Goal: Information Seeking & Learning: Learn about a topic

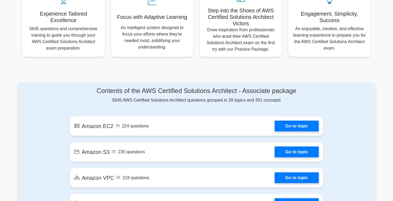
scroll to position [216, 0]
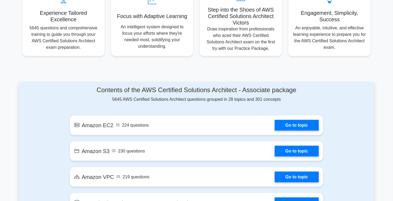
click at [275, 122] on link "Go to topic" at bounding box center [297, 125] width 44 height 11
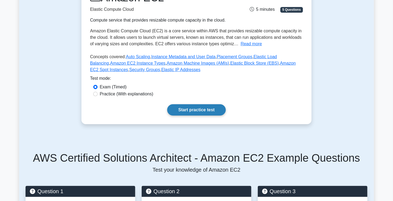
scroll to position [111, 0]
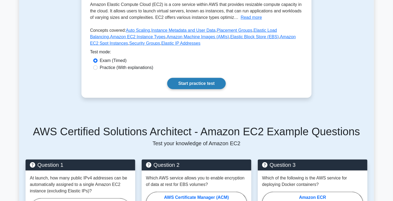
click at [205, 82] on link "Start practice test" at bounding box center [196, 83] width 58 height 11
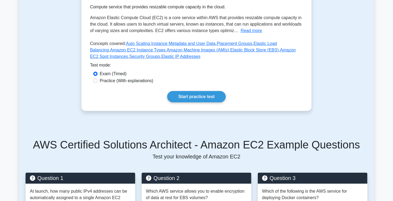
scroll to position [36, 0]
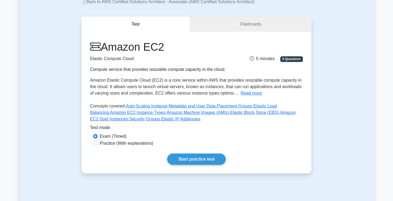
click at [133, 146] on label "Practice (With explanations)" at bounding box center [127, 143] width 54 height 6
click at [98, 145] on input "Practice (With explanations)" at bounding box center [95, 143] width 4 height 4
radio input "true"
click at [189, 155] on link "Start practice test" at bounding box center [196, 158] width 58 height 11
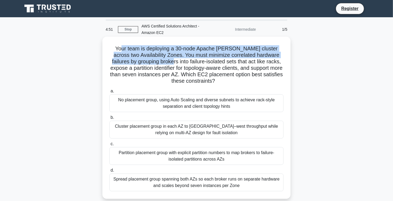
drag, startPoint x: 122, startPoint y: 47, endPoint x: 166, endPoint y: 64, distance: 47.6
click at [166, 64] on h5 "Your team is deploying a 30-node Apache Kafka cluster across two Availability Z…" at bounding box center [196, 64] width 175 height 39
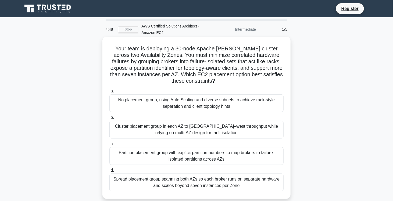
click at [261, 63] on h5 "Your team is deploying a 30-node Apache Kafka cluster across two Availability Z…" at bounding box center [196, 64] width 175 height 39
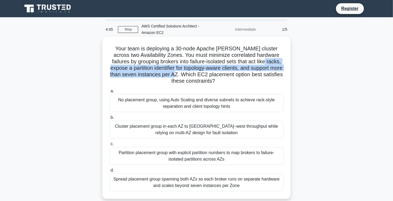
drag, startPoint x: 261, startPoint y: 63, endPoint x: 175, endPoint y: 73, distance: 87.0
click at [175, 73] on h5 "Your team is deploying a 30-node Apache Kafka cluster across two Availability Z…" at bounding box center [196, 64] width 175 height 39
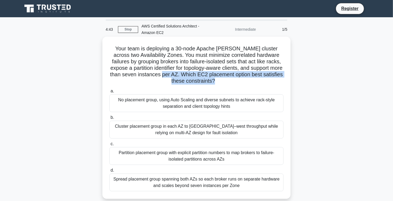
drag, startPoint x: 175, startPoint y: 73, endPoint x: 226, endPoint y: 86, distance: 52.8
click at [226, 86] on div "Your team is deploying a 30-node Apache Kafka cluster across two Availability Z…" at bounding box center [197, 118] width 184 height 158
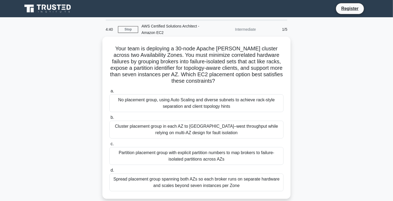
click at [205, 105] on div "No placement group, using Auto Scaling and diverse subnets to achieve rack-styl…" at bounding box center [196, 103] width 174 height 18
click at [109, 93] on input "a. No placement group, using Auto Scaling and diverse subnets to achieve rack-s…" at bounding box center [109, 90] width 0 height 3
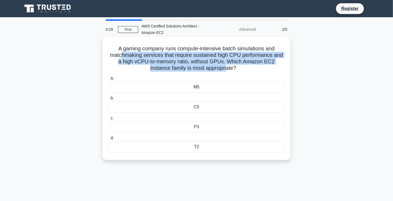
drag, startPoint x: 122, startPoint y: 52, endPoint x: 203, endPoint y: 90, distance: 90.1
click at [224, 69] on h5 "A gaming company runs compute-intensive batch simulations and matchmaking servi…" at bounding box center [196, 58] width 175 height 26
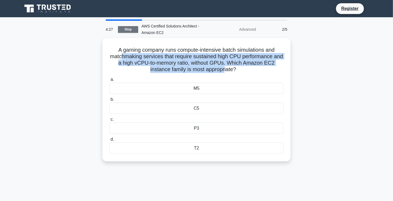
click at [132, 29] on link "Stop" at bounding box center [128, 29] width 20 height 7
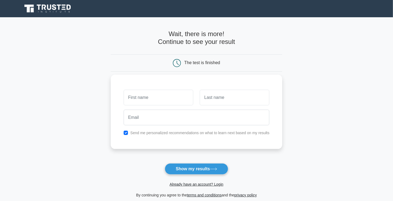
scroll to position [69, 0]
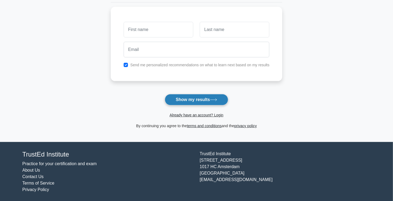
click at [196, 94] on button "Show my results" at bounding box center [196, 99] width 63 height 11
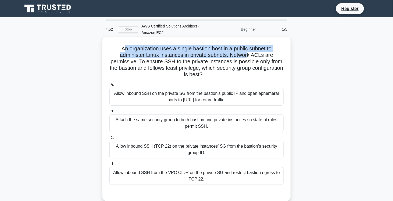
drag, startPoint x: 126, startPoint y: 49, endPoint x: 246, endPoint y: 58, distance: 120.5
click at [246, 58] on h5 "An organization uses a single bastion host in a public subnet to administer Lin…" at bounding box center [196, 61] width 175 height 33
drag, startPoint x: 137, startPoint y: 64, endPoint x: 245, endPoint y: 78, distance: 108.7
click at [245, 78] on div "An organization uses a single bastion host in a public subnet to administer Lin…" at bounding box center [197, 119] width 184 height 160
